Goal: Information Seeking & Learning: Learn about a topic

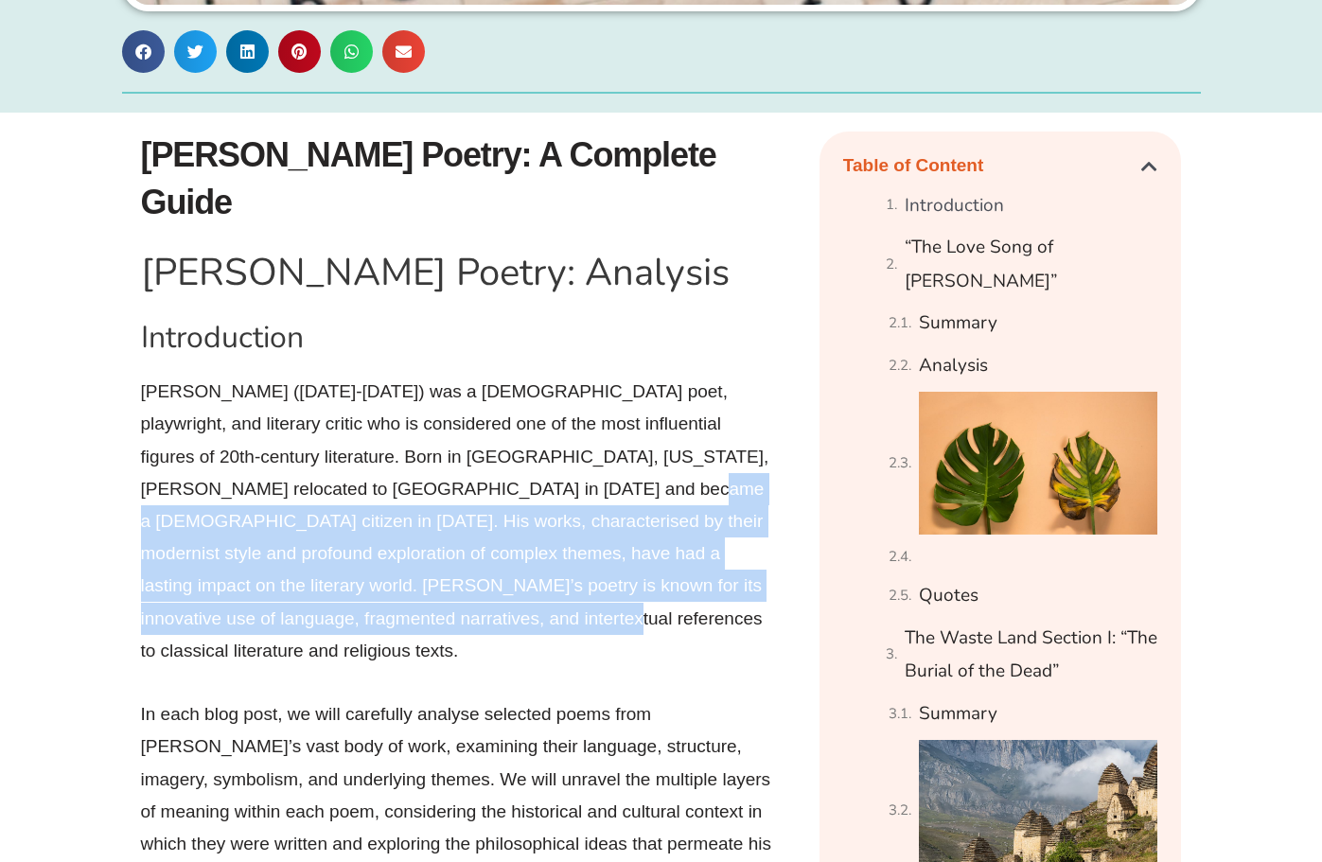
drag, startPoint x: 469, startPoint y: 445, endPoint x: 471, endPoint y: 572, distance: 126.8
click at [471, 572] on p "[PERSON_NAME] ([DATE]-[DATE]) was a [DEMOGRAPHIC_DATA] poet, playwright, and li…" at bounding box center [458, 522] width 634 height 292
click at [469, 572] on p "[PERSON_NAME] ([DATE]-[DATE]) was a [DEMOGRAPHIC_DATA] poet, playwright, and li…" at bounding box center [458, 522] width 634 height 292
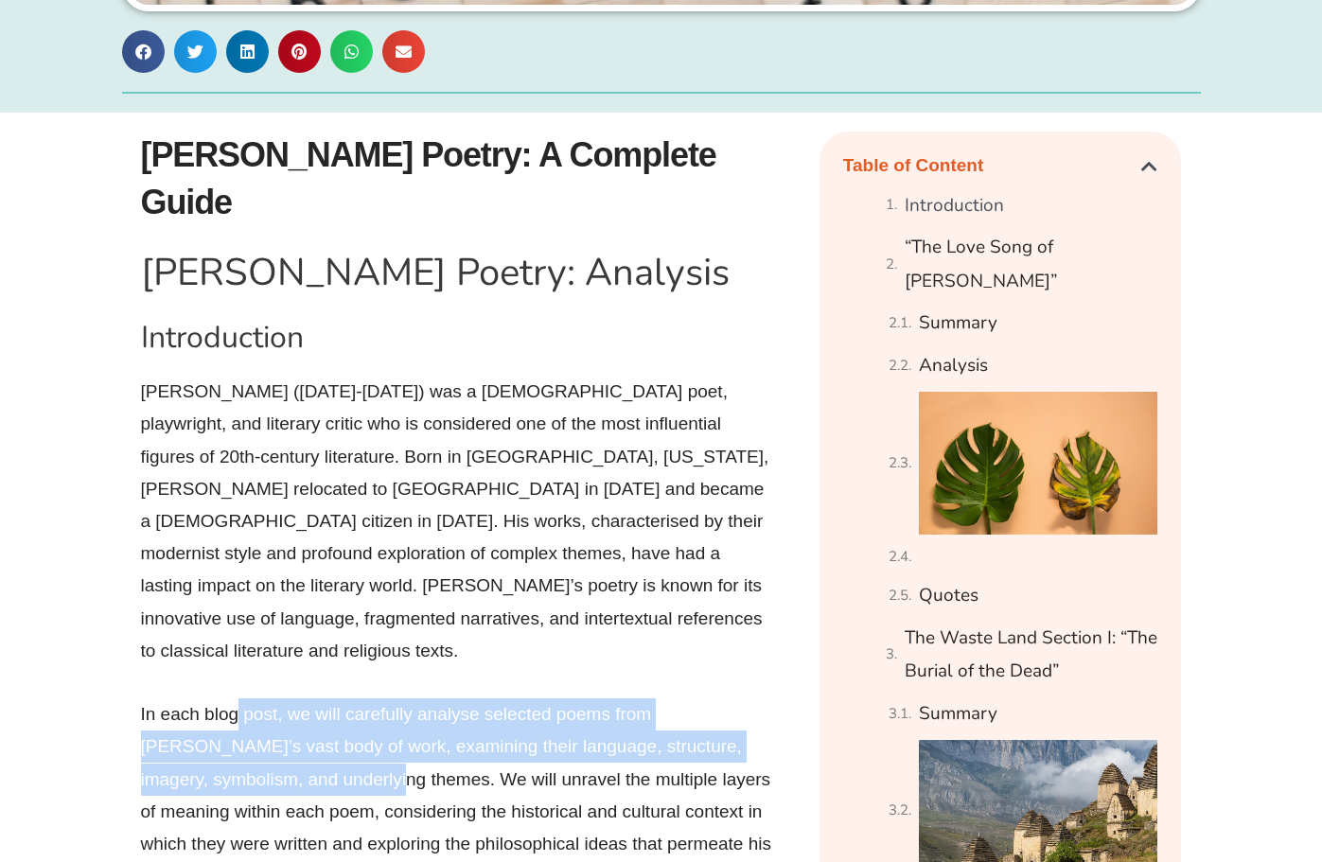
drag, startPoint x: 239, startPoint y: 640, endPoint x: 261, endPoint y: 696, distance: 59.9
click at [274, 698] on p "In each blog post, we will carefully analyse selected poems from [PERSON_NAME]’…" at bounding box center [458, 811] width 634 height 226
click at [261, 698] on p "In each blog post, we will carefully analyse selected poems from [PERSON_NAME]’…" at bounding box center [458, 811] width 634 height 226
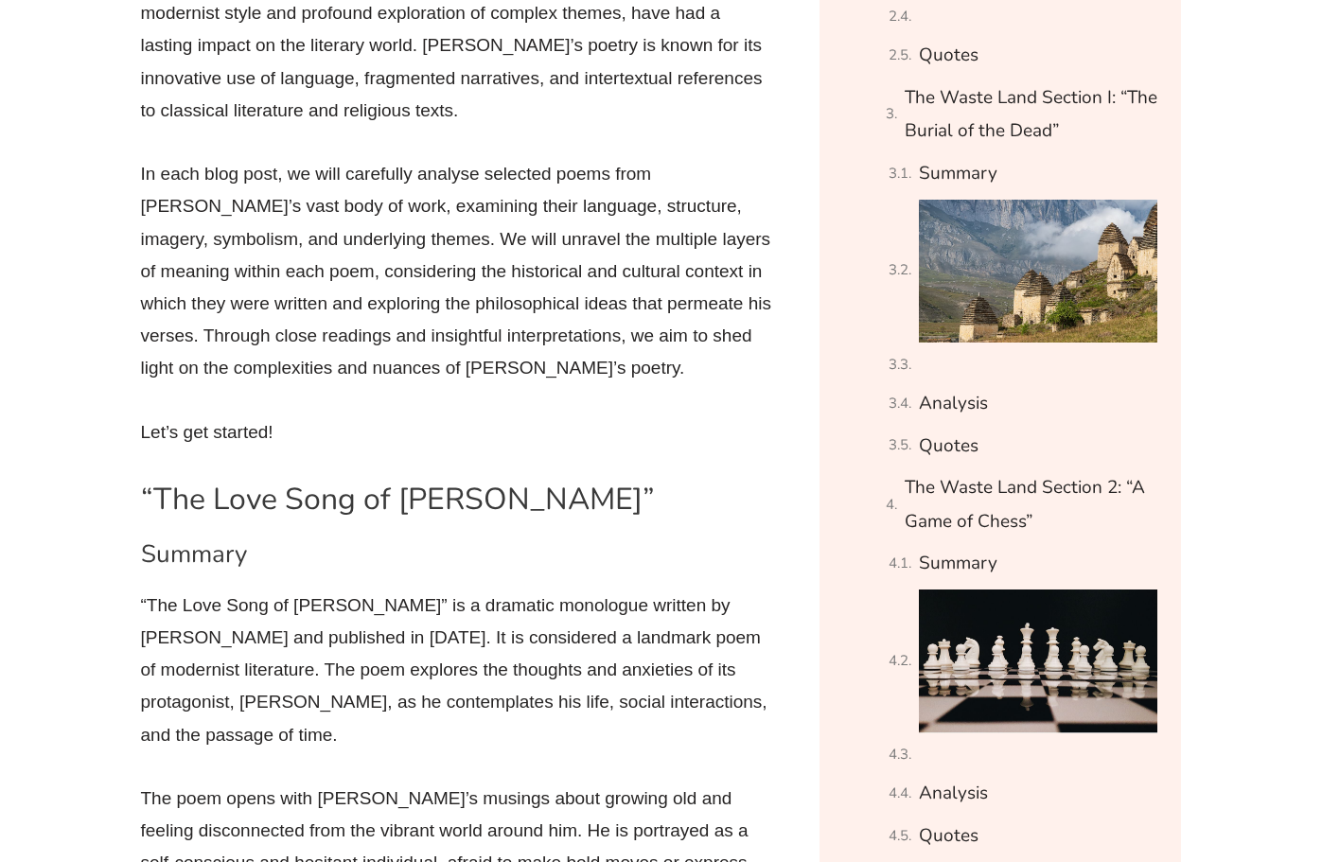
scroll to position [1598, 0]
